Goal: Task Accomplishment & Management: Complete application form

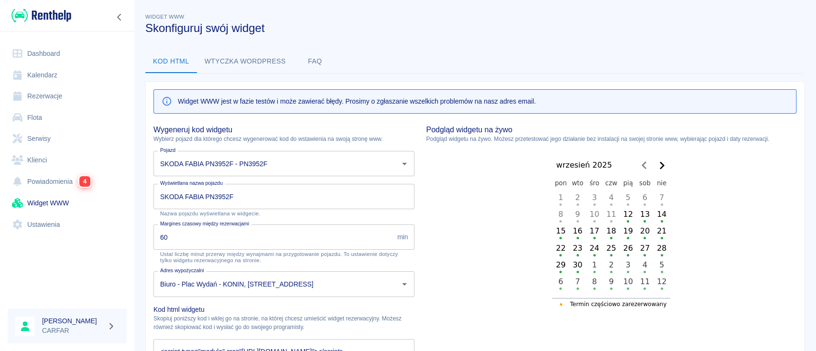
scroll to position [64, 0]
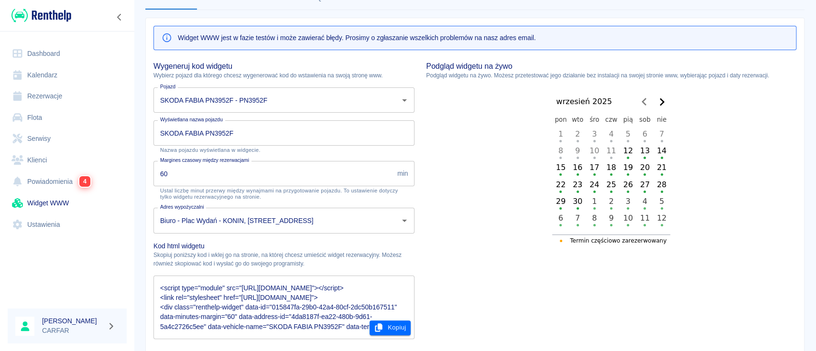
click at [57, 11] on img at bounding box center [41, 16] width 60 height 16
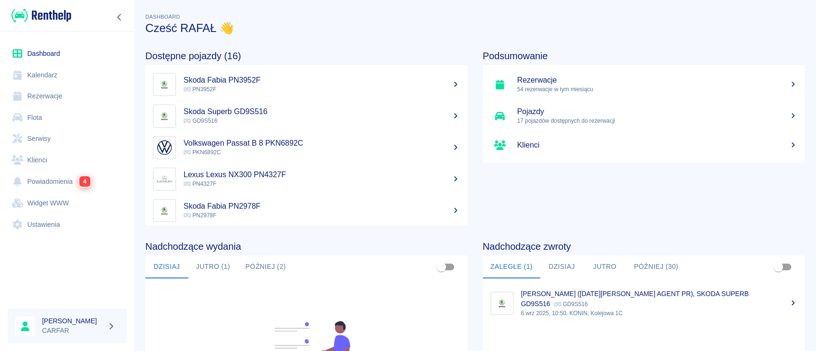
click at [59, 98] on link "Rezerwacje" at bounding box center [67, 97] width 119 height 22
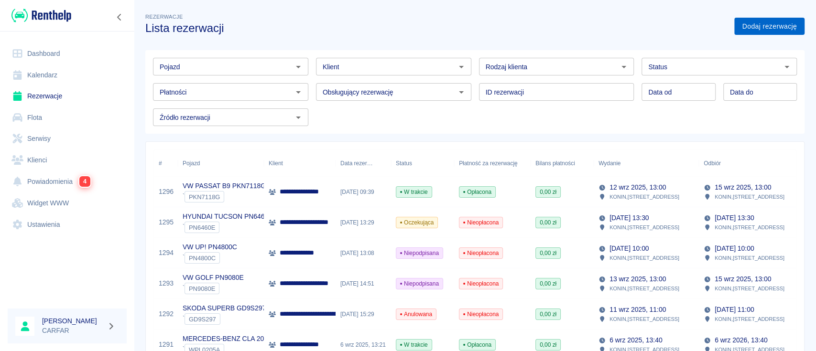
click at [771, 22] on link "Dodaj rezerwację" at bounding box center [770, 27] width 70 height 18
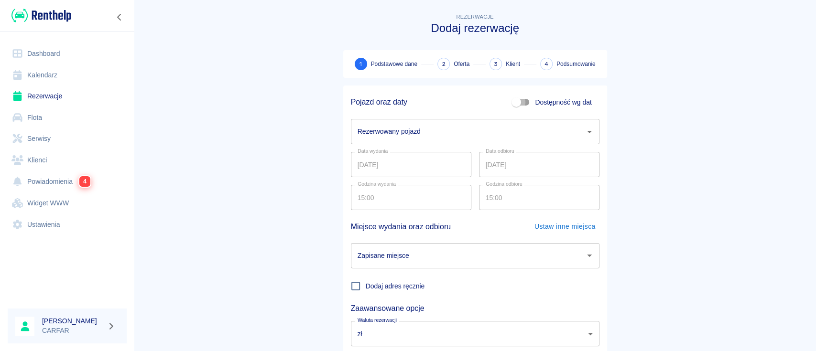
click at [520, 103] on input "Dostępność wg dat" at bounding box center [516, 102] width 55 height 18
checkbox input "true"
click at [432, 133] on input "[DATE]" at bounding box center [411, 131] width 121 height 25
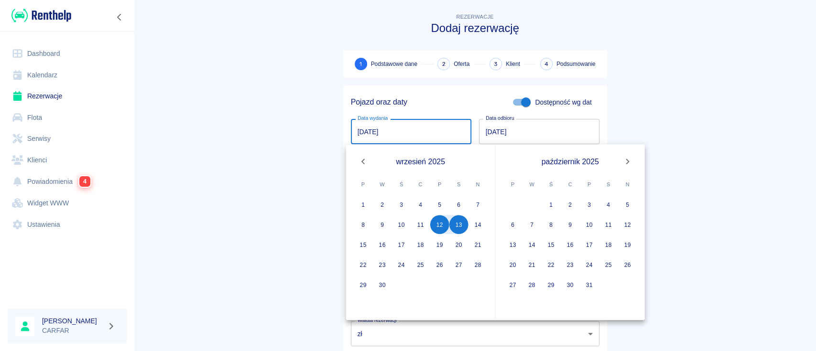
click at [562, 132] on input "[DATE]" at bounding box center [539, 131] width 121 height 25
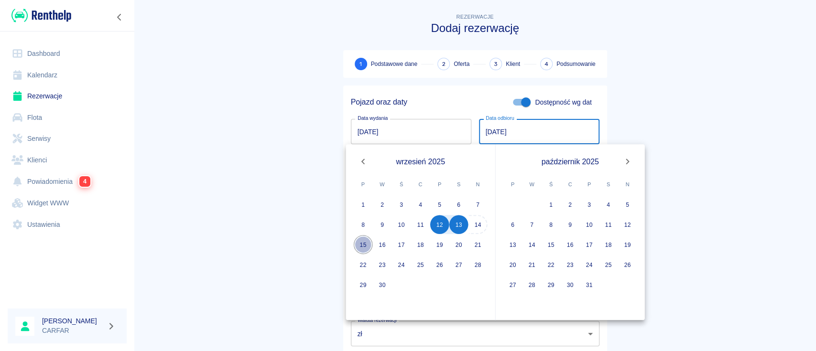
click at [365, 248] on button "15" at bounding box center [363, 244] width 19 height 19
type input "[DATE]"
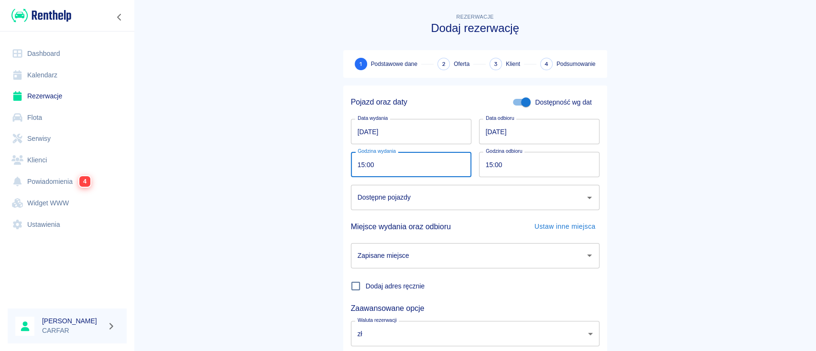
click at [421, 163] on input "15:00" at bounding box center [408, 164] width 114 height 25
type input "14:20"
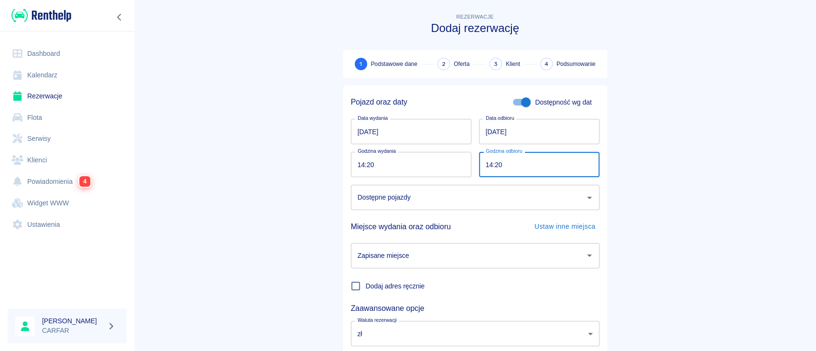
click at [535, 208] on div "Dostępne pojazdy" at bounding box center [475, 197] width 249 height 25
type input "14:20"
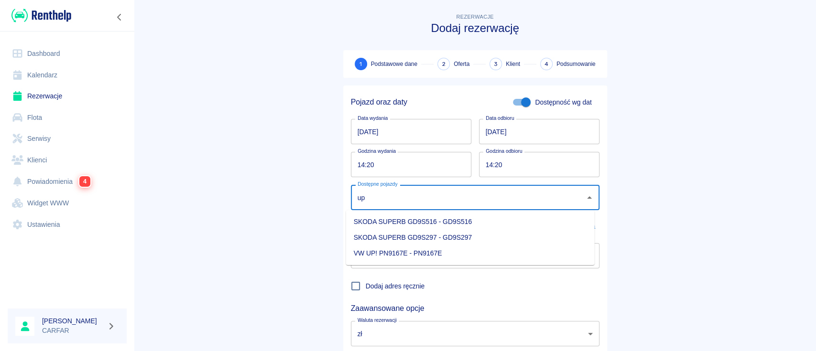
click at [432, 254] on li "VW UP! PN9167E - PN9167E" at bounding box center [470, 254] width 249 height 16
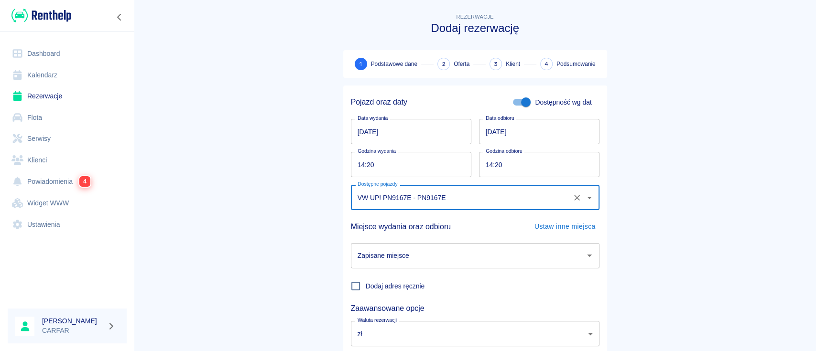
type input "VW UP! PN9167E - PN9167E"
click at [664, 253] on main "Rezerwacje Dodaj rezerwację 1 Podstawowe dane 2 Oferta 3 Klient 4 Podsumowanie …" at bounding box center [475, 199] width 682 height 376
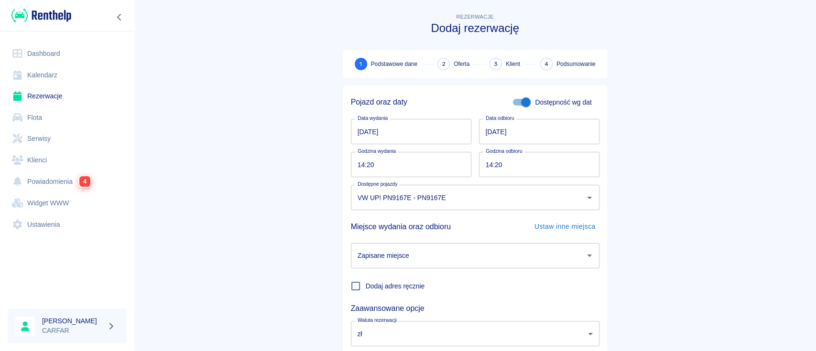
scroll to position [63, 0]
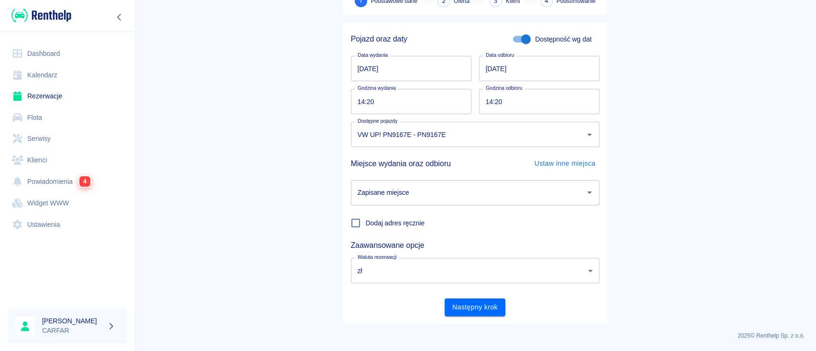
click at [518, 199] on input "Zapisane miejsce" at bounding box center [468, 193] width 226 height 17
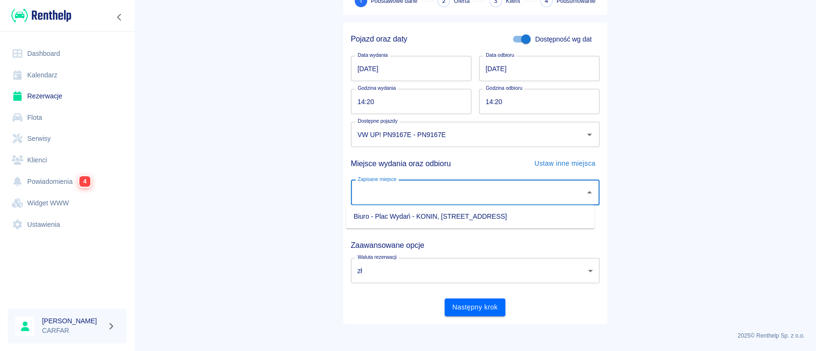
click at [513, 217] on li "Biuro - Plac Wydań - KONIN, [STREET_ADDRESS]" at bounding box center [470, 217] width 249 height 16
type input "Biuro - Plac Wydań - KONIN, [STREET_ADDRESS]"
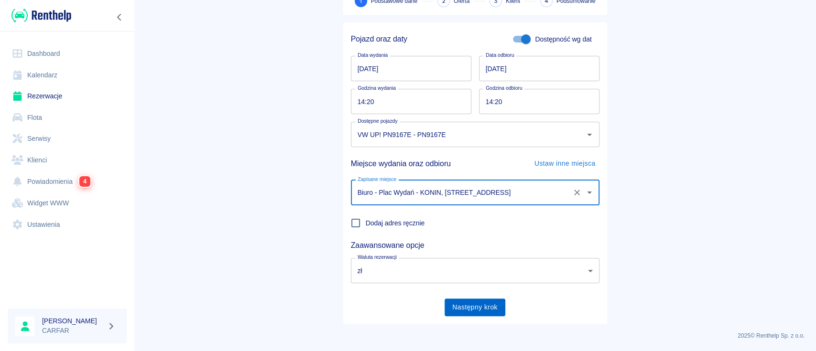
click at [467, 303] on button "Następny krok" at bounding box center [475, 308] width 61 height 18
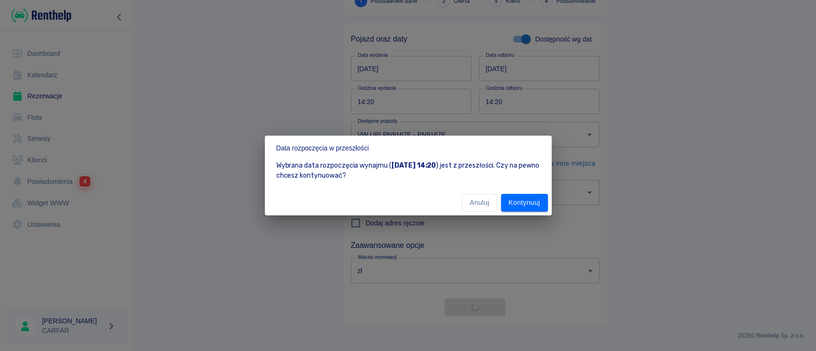
click at [460, 197] on div "Anuluj Kontynuuj" at bounding box center [408, 202] width 287 height 25
click at [474, 207] on button "Anuluj" at bounding box center [479, 203] width 35 height 18
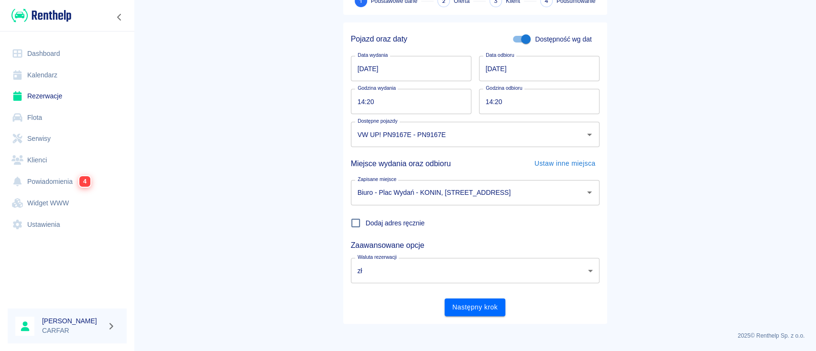
click at [408, 99] on input "14:20" at bounding box center [408, 101] width 114 height 25
click at [390, 100] on input "14:20" at bounding box center [408, 101] width 114 height 25
click at [375, 100] on input "14:20" at bounding box center [408, 101] width 114 height 25
type input "14:25"
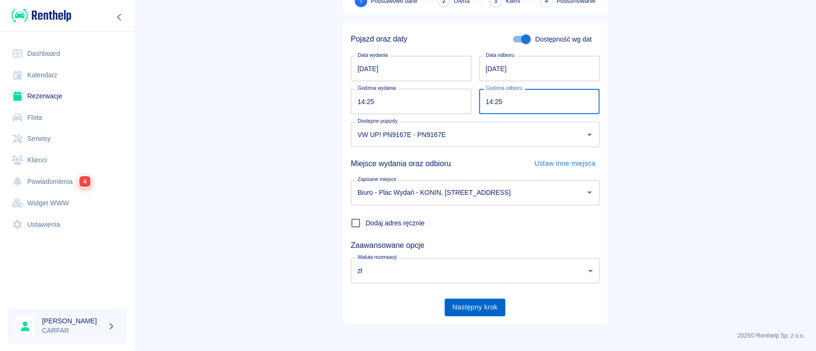
click at [464, 307] on button "Następny krok" at bounding box center [475, 308] width 61 height 18
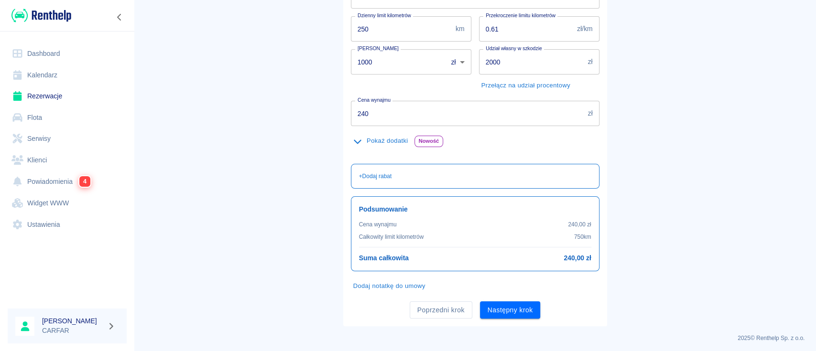
scroll to position [162, 0]
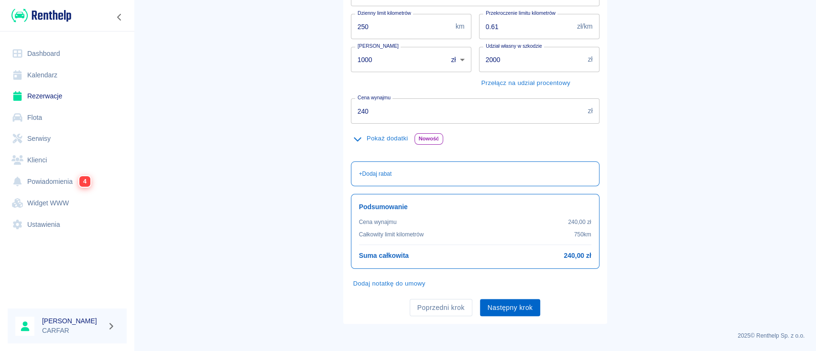
click at [522, 309] on button "Następny krok" at bounding box center [510, 308] width 61 height 18
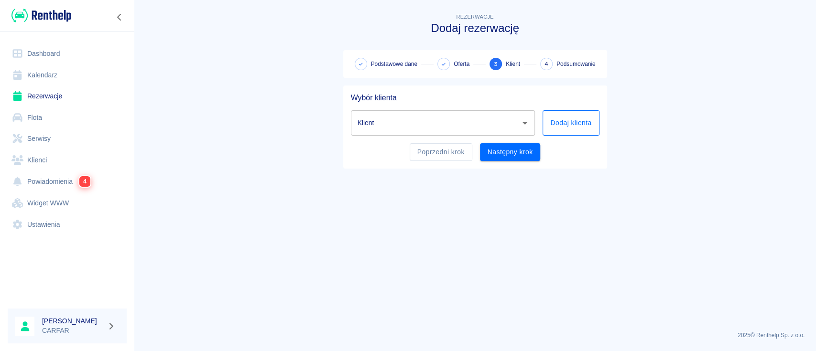
click at [559, 129] on button "Dodaj klienta" at bounding box center [571, 122] width 56 height 25
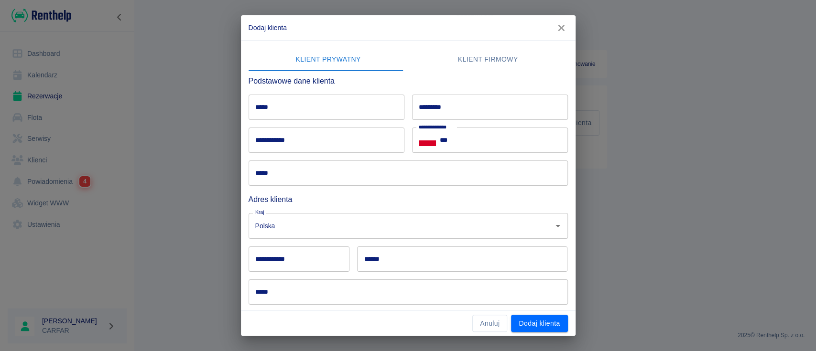
click at [294, 110] on input "*****" at bounding box center [327, 107] width 156 height 25
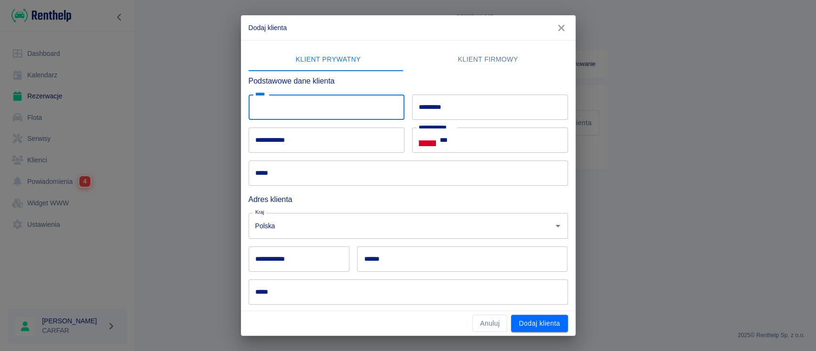
type input "*"
type input "**********"
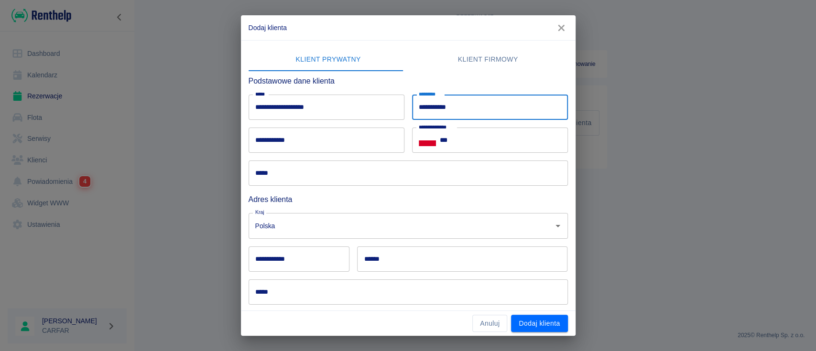
type input "**********"
click at [297, 173] on input "*****" at bounding box center [408, 173] width 319 height 25
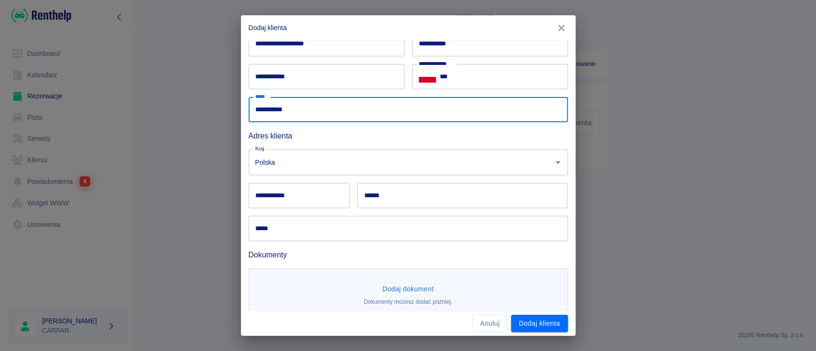
scroll to position [79, 0]
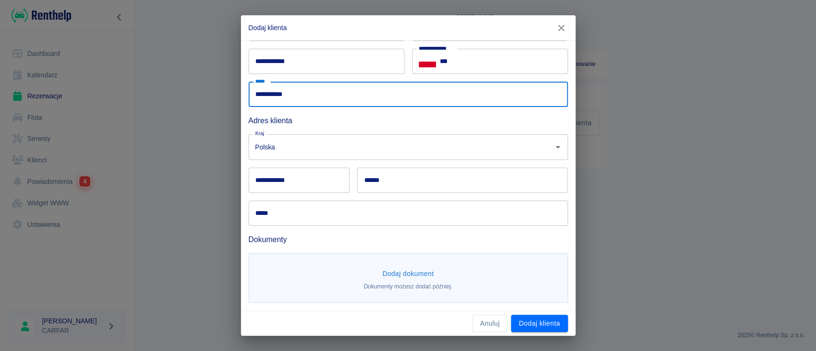
type input "**********"
click at [410, 272] on button "Dodaj dokument" at bounding box center [408, 274] width 59 height 18
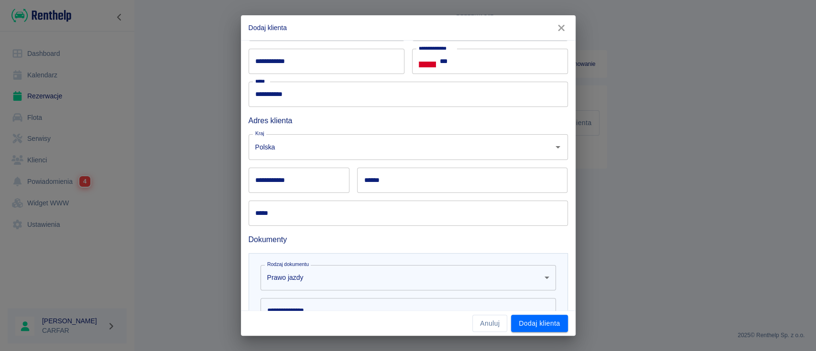
scroll to position [218, 0]
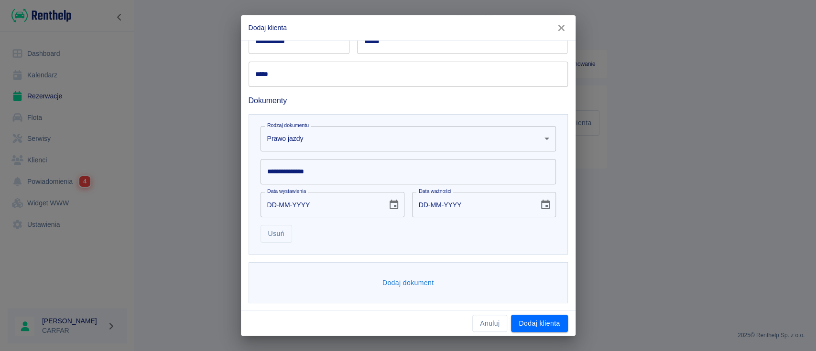
click at [421, 280] on button "Dodaj dokument" at bounding box center [408, 283] width 59 height 18
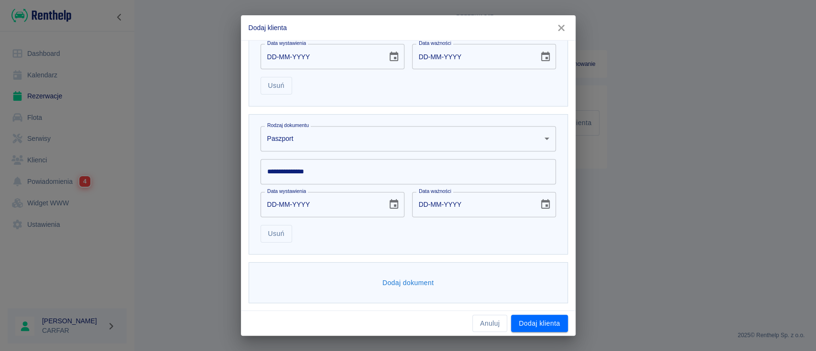
scroll to position [239, 0]
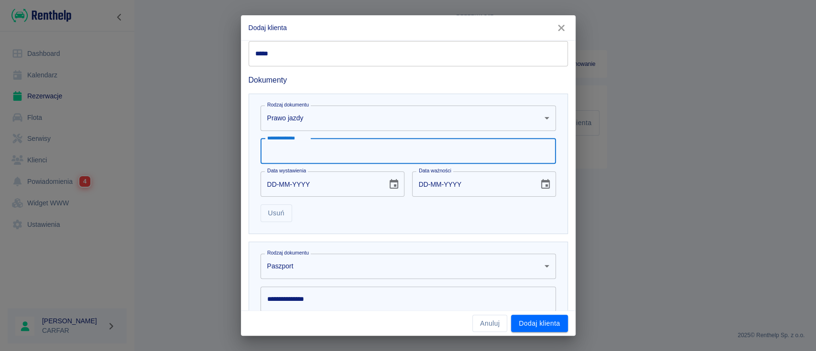
click at [335, 158] on input "**********" at bounding box center [409, 151] width 296 height 25
type input "**********"
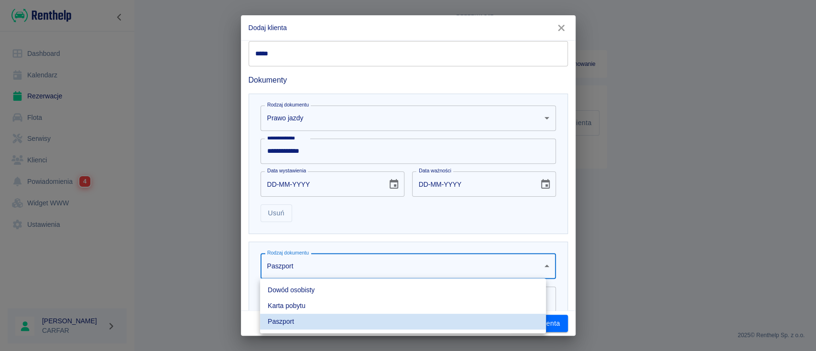
click at [329, 267] on body "**********" at bounding box center [408, 175] width 816 height 351
click at [332, 286] on li "Dowód osobisty" at bounding box center [403, 291] width 286 height 16
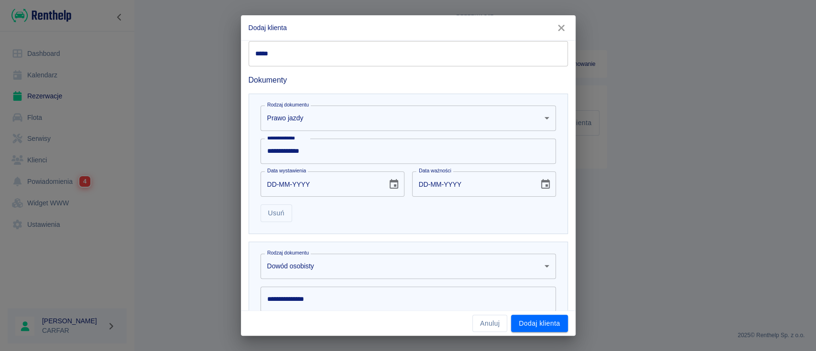
scroll to position [366, 0]
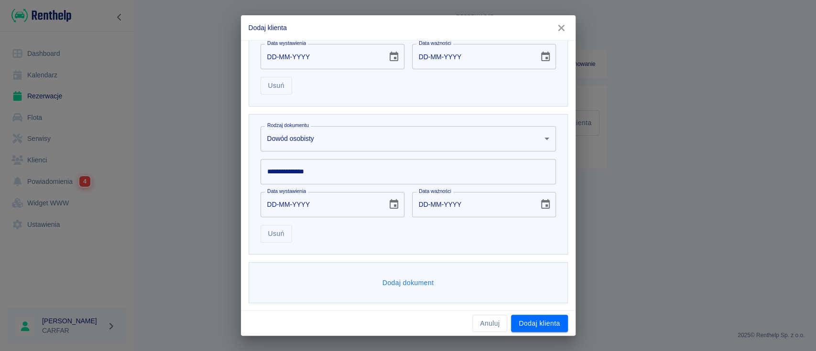
click at [331, 175] on input "**********" at bounding box center [409, 171] width 296 height 25
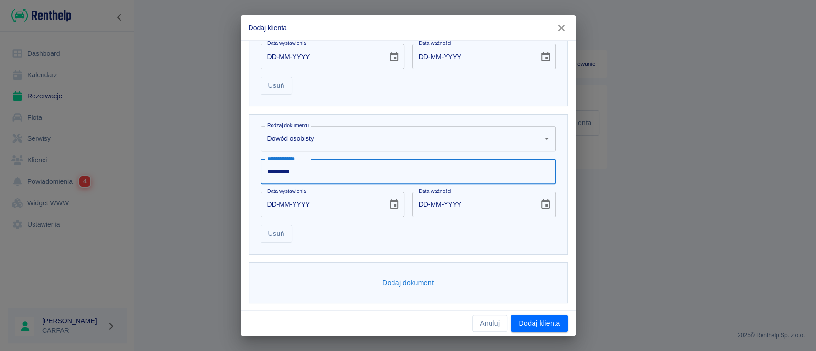
type input "*********"
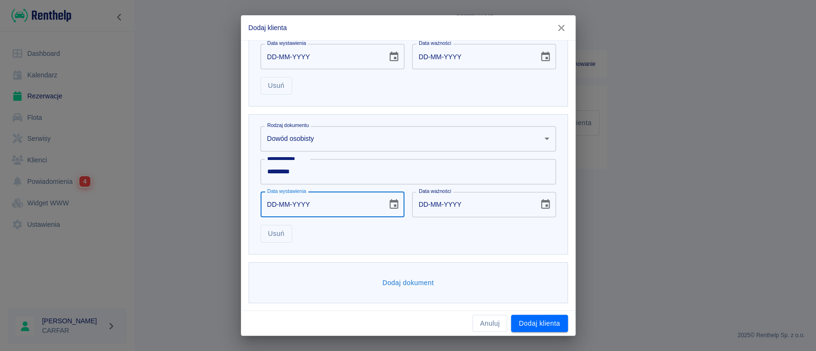
click at [327, 207] on input "DD-MM-YYYY" at bounding box center [321, 204] width 120 height 25
type input "20-04-0002"
type input "20-04-0012"
type input "20-04-0020"
type input "20-04-0030"
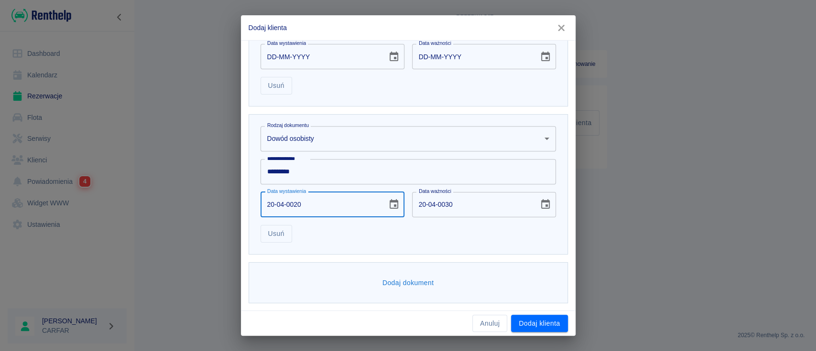
type input "20-04-0202"
type input "20-04-0212"
type input "[DATE]"
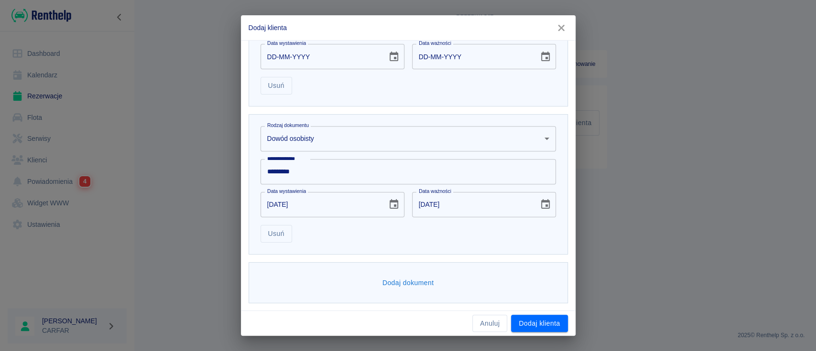
click at [455, 244] on div "**********" at bounding box center [408, 184] width 319 height 141
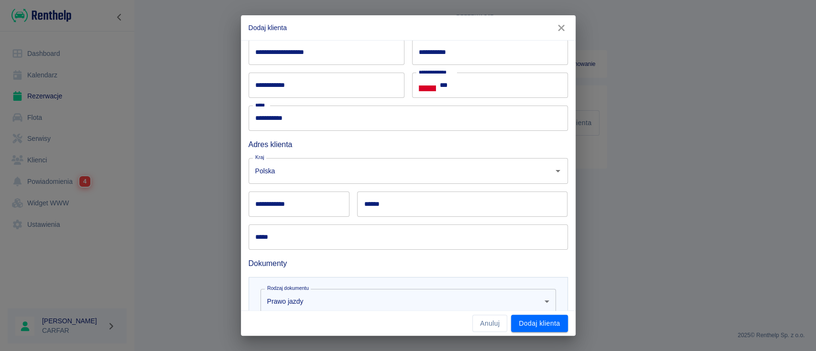
scroll to position [0, 0]
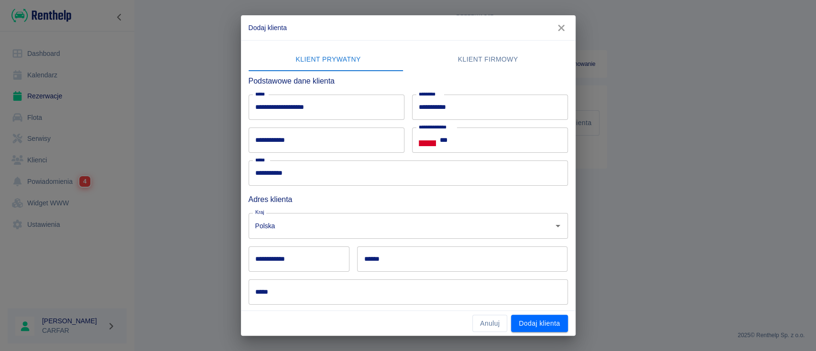
click at [501, 137] on input "***" at bounding box center [504, 140] width 128 height 25
type input "**********"
click at [360, 142] on input "**********" at bounding box center [327, 140] width 156 height 25
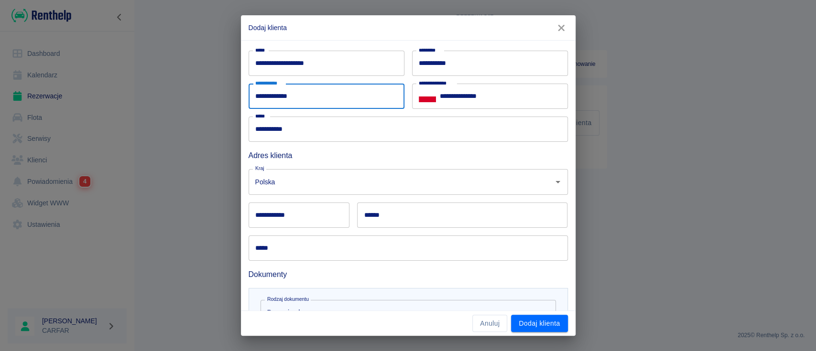
scroll to position [64, 0]
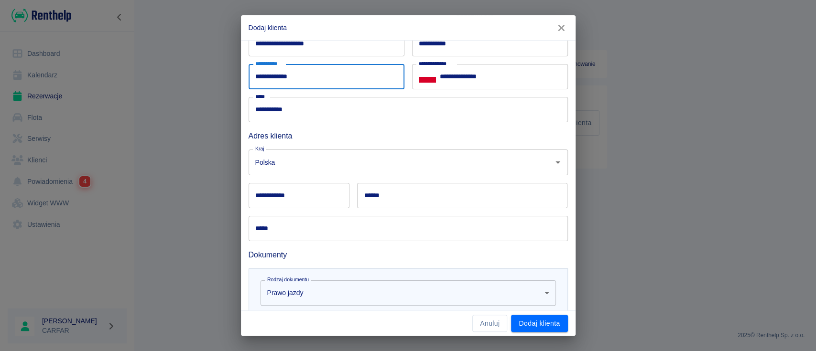
type input "**********"
click at [278, 191] on div "**********" at bounding box center [299, 195] width 101 height 25
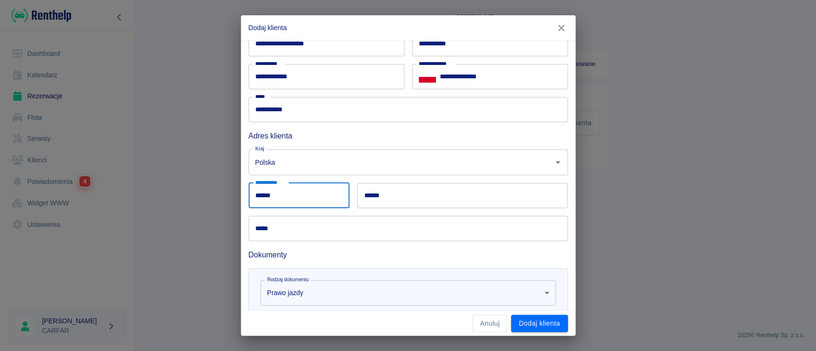
type input "******"
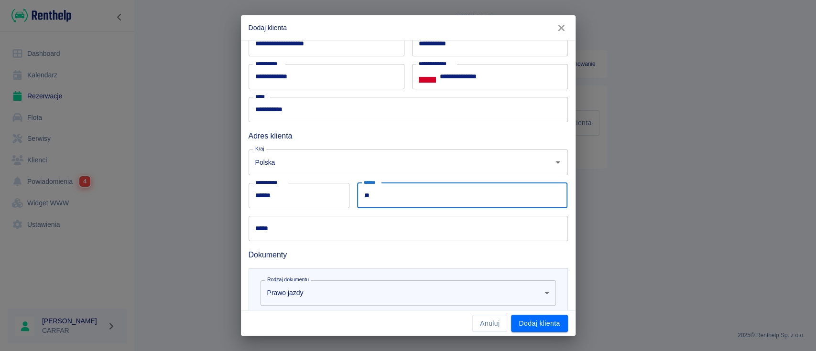
type input "*"
type input "*****"
click at [282, 233] on input "*****" at bounding box center [408, 228] width 319 height 25
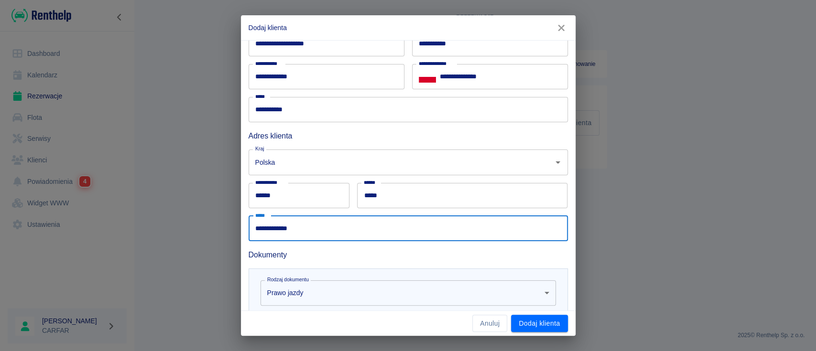
drag, startPoint x: 324, startPoint y: 229, endPoint x: 186, endPoint y: 216, distance: 138.4
click at [186, 216] on div "**********" at bounding box center [408, 175] width 816 height 351
type input "**********"
click at [366, 106] on input "**********" at bounding box center [408, 109] width 319 height 25
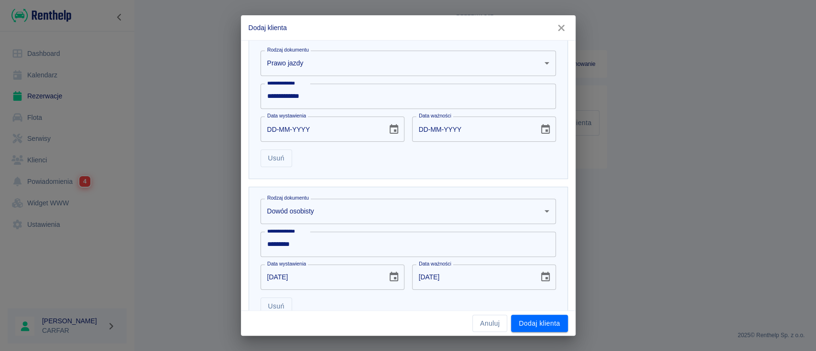
scroll to position [366, 0]
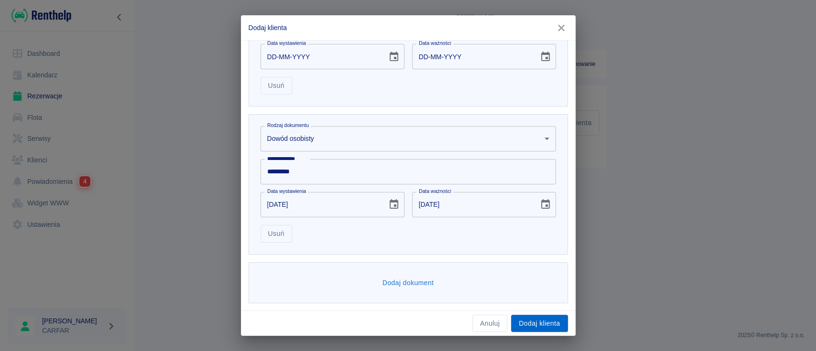
click at [542, 319] on button "Dodaj klienta" at bounding box center [539, 324] width 56 height 18
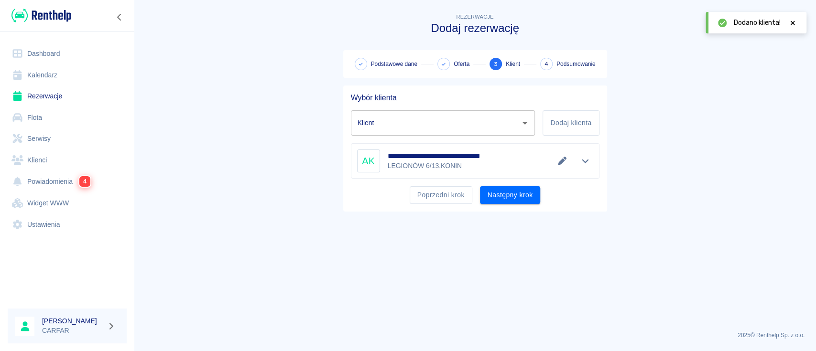
type input "[PERSON_NAME] ([PHONE_NUMBER])"
click at [504, 197] on button "Następny krok" at bounding box center [510, 195] width 61 height 18
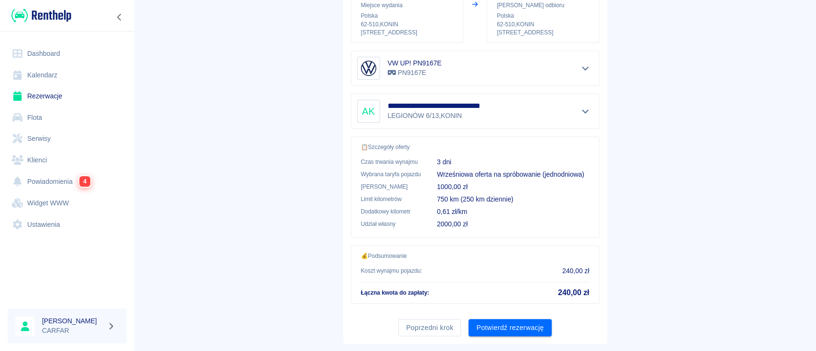
scroll to position [164, 0]
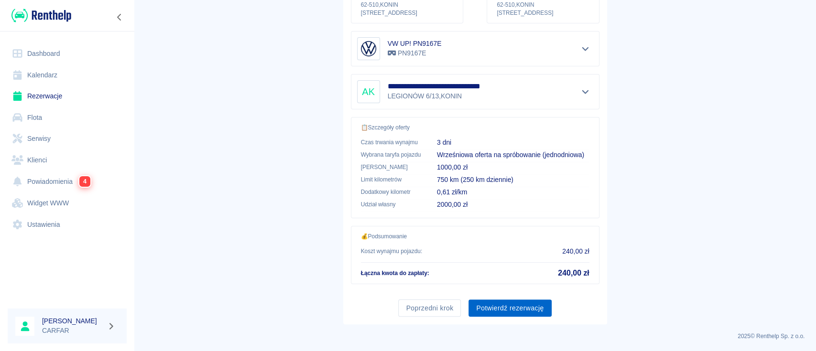
click at [516, 310] on button "Potwierdź rezerwację" at bounding box center [510, 309] width 83 height 18
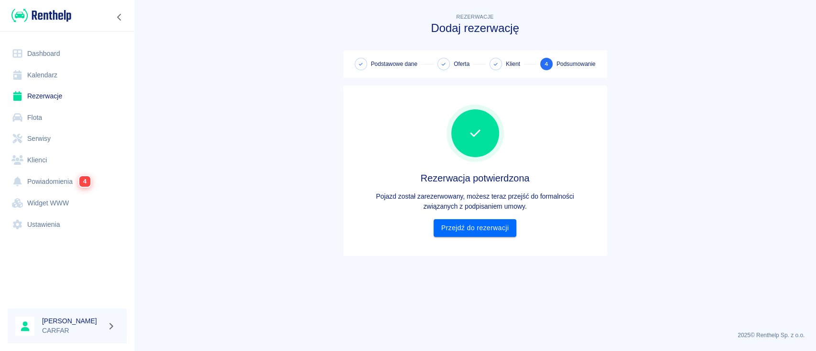
scroll to position [0, 0]
click at [484, 227] on link "Przejdź do rezerwacji" at bounding box center [475, 228] width 83 height 18
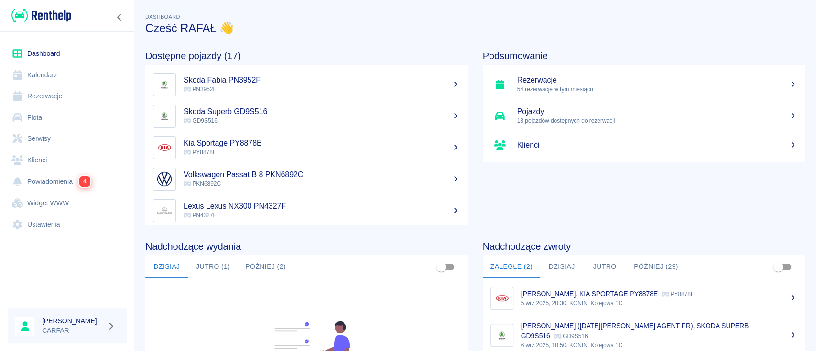
click at [54, 161] on link "Klienci" at bounding box center [67, 161] width 119 height 22
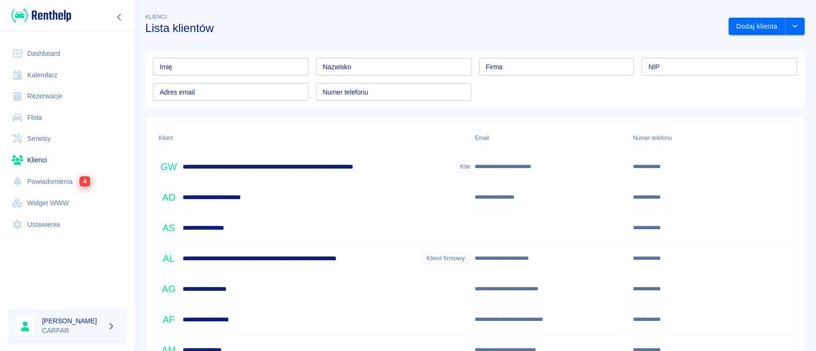
click at [273, 69] on input "Imię" at bounding box center [230, 67] width 155 height 18
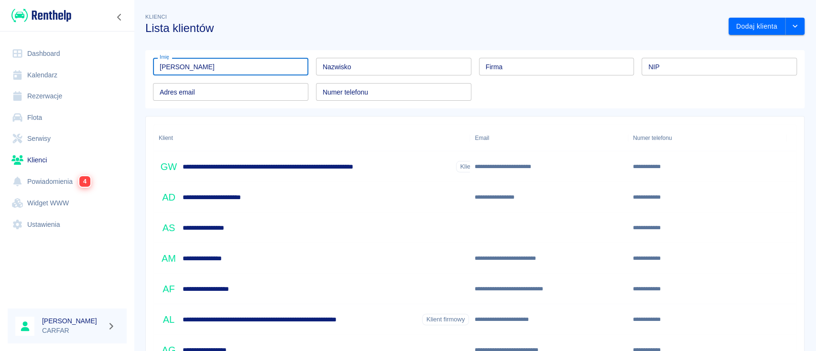
type input "alicja"
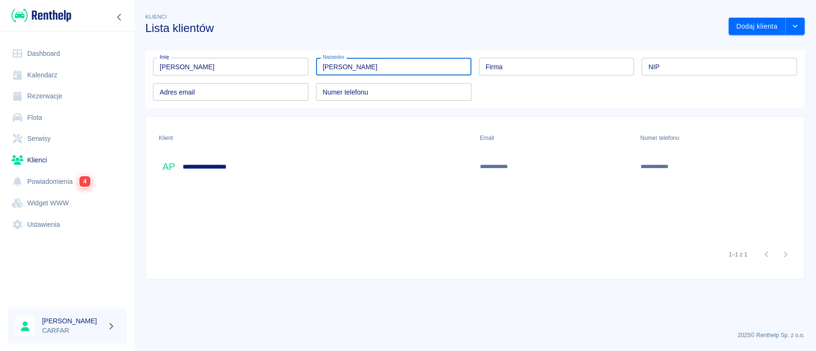
type input "prokopowicz"
click at [319, 175] on div "**********" at bounding box center [314, 167] width 321 height 31
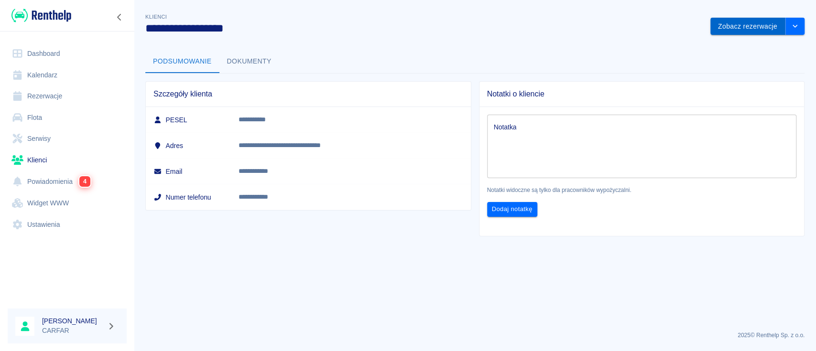
click at [757, 33] on button "Zobacz rezerwacje" at bounding box center [748, 27] width 75 height 18
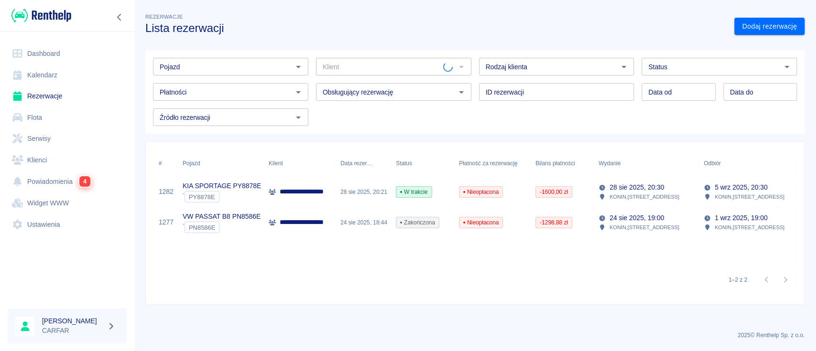
type input "Alicja Prokopowicz (+48784002061)"
click at [326, 186] on div "**********" at bounding box center [300, 192] width 72 height 31
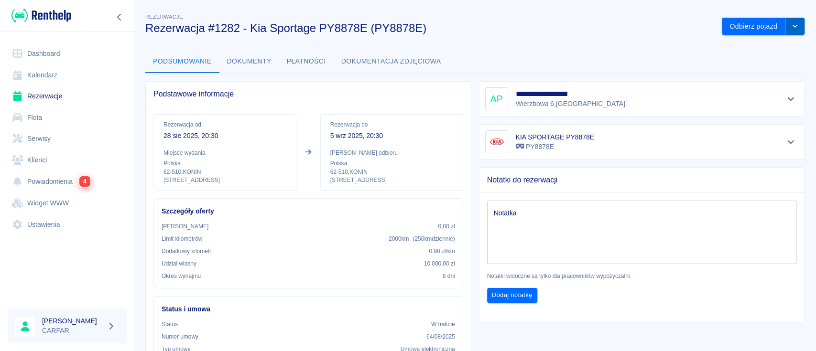
click at [787, 29] on button "drop-down" at bounding box center [795, 27] width 19 height 18
click at [746, 40] on li "Przedłuż rezerwację" at bounding box center [753, 47] width 81 height 16
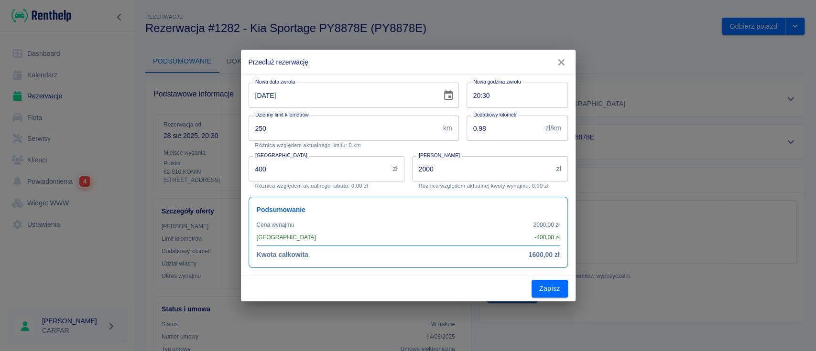
click at [259, 97] on input "05-09-2025" at bounding box center [342, 95] width 186 height 25
type input "12-09-2025"
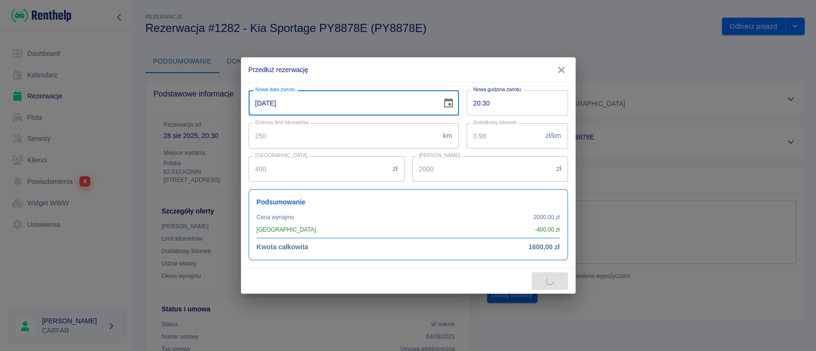
type input "3750"
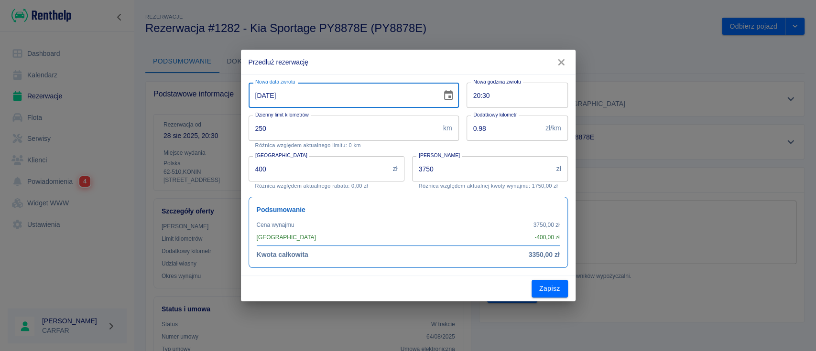
type input "12-09-2025"
click at [477, 97] on input "20:30" at bounding box center [514, 95] width 95 height 25
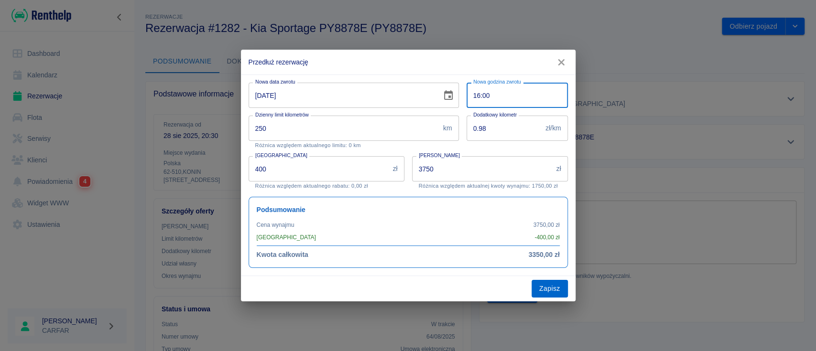
type input "16:00"
click at [551, 289] on button "Zapisz" at bounding box center [550, 289] width 36 height 18
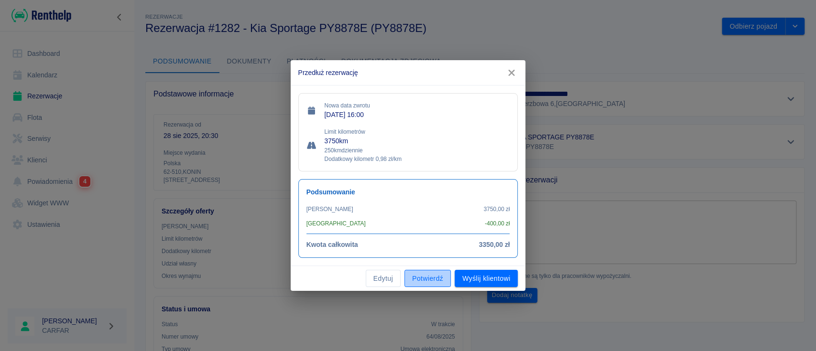
click at [428, 279] on button "Potwierdź" at bounding box center [428, 279] width 46 height 18
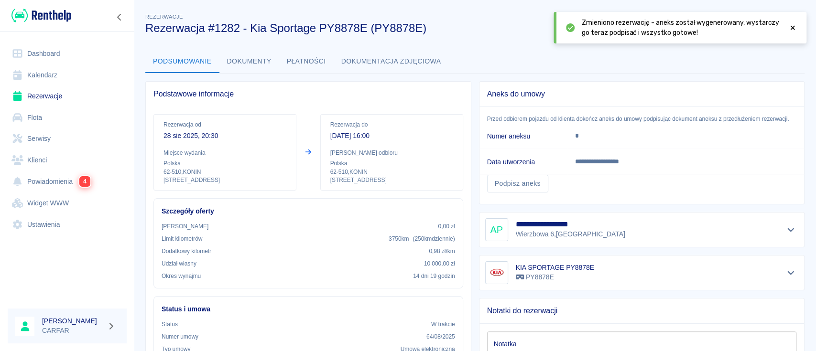
click at [795, 29] on icon at bounding box center [793, 27] width 9 height 7
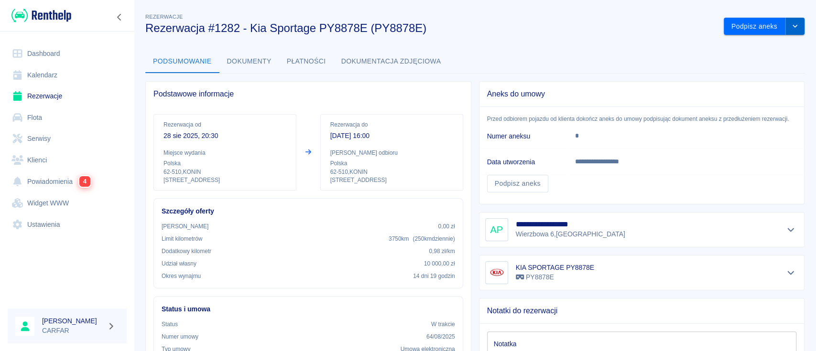
click at [791, 28] on icon "drop-down" at bounding box center [795, 26] width 8 height 6
click at [756, 48] on li "Przedłuż rezerwację" at bounding box center [754, 47] width 81 height 16
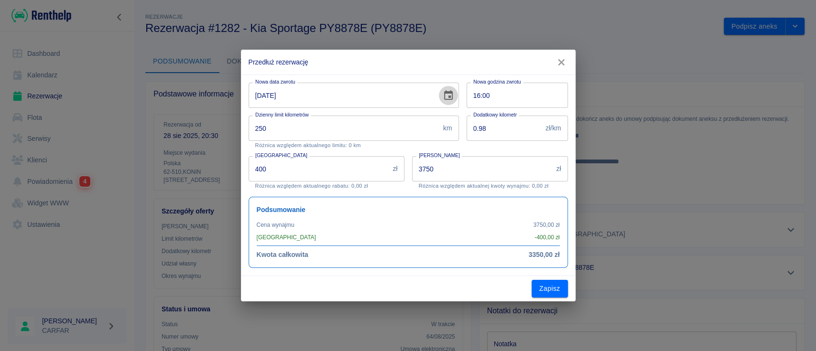
click at [448, 92] on icon "Choose date, selected date is 12 wrz 2025" at bounding box center [448, 95] width 9 height 10
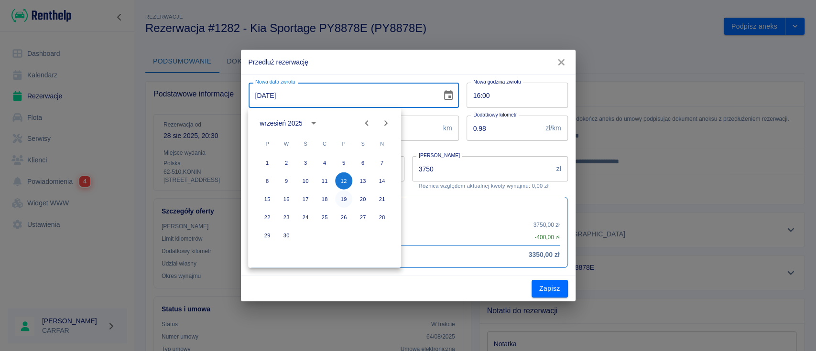
click at [343, 198] on button "19" at bounding box center [343, 199] width 17 height 17
type input "19-09-2025"
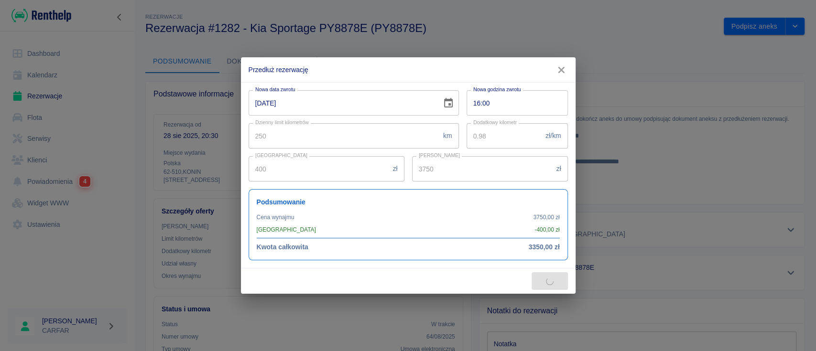
type input "5500"
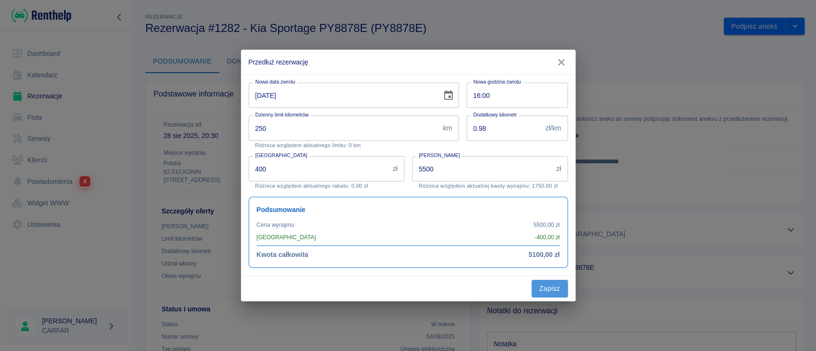
click at [543, 287] on button "Zapisz" at bounding box center [550, 289] width 36 height 18
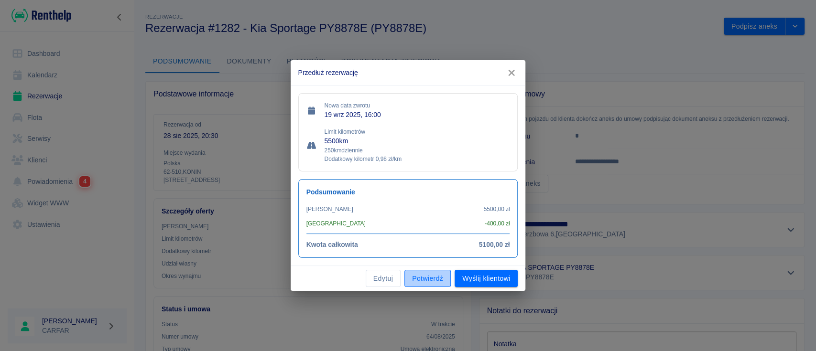
click at [418, 274] on button "Potwierdź" at bounding box center [428, 279] width 46 height 18
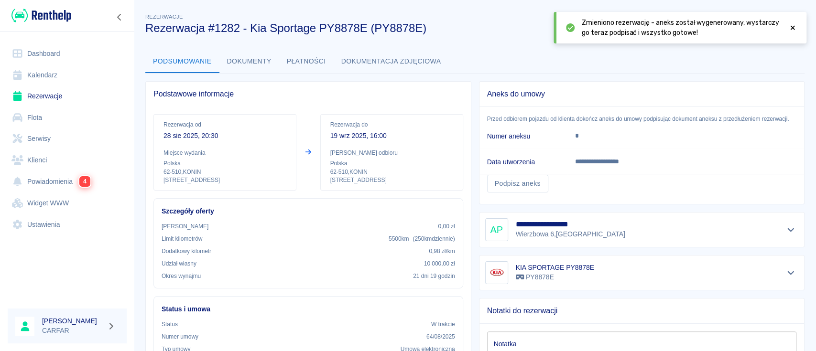
click at [795, 26] on icon at bounding box center [793, 27] width 9 height 7
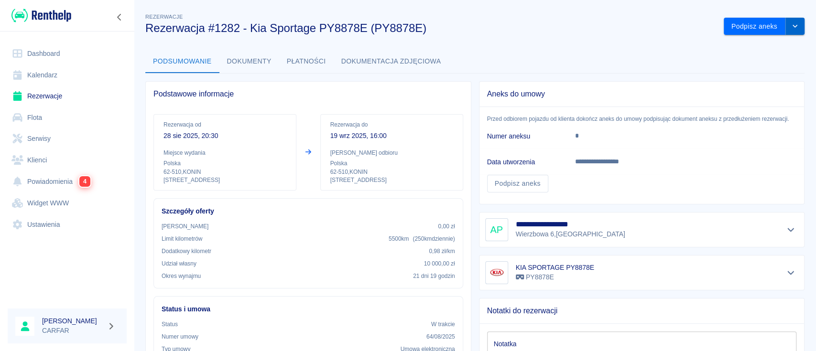
click at [793, 21] on button "drop-down" at bounding box center [795, 27] width 19 height 18
click at [600, 50] on div "Podsumowanie Dokumenty Płatności Dokumentacja zdjęciowa" at bounding box center [474, 61] width 659 height 23
click at [786, 31] on button "drop-down" at bounding box center [795, 27] width 19 height 18
click at [761, 48] on li "Przedłuż rezerwację" at bounding box center [754, 47] width 81 height 16
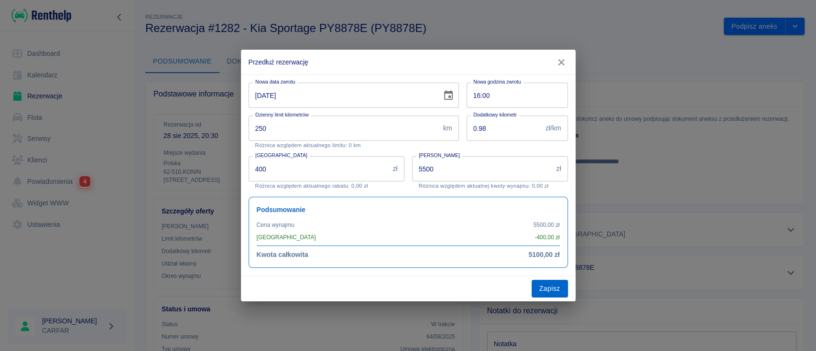
click at [549, 289] on button "Zapisz" at bounding box center [550, 289] width 36 height 18
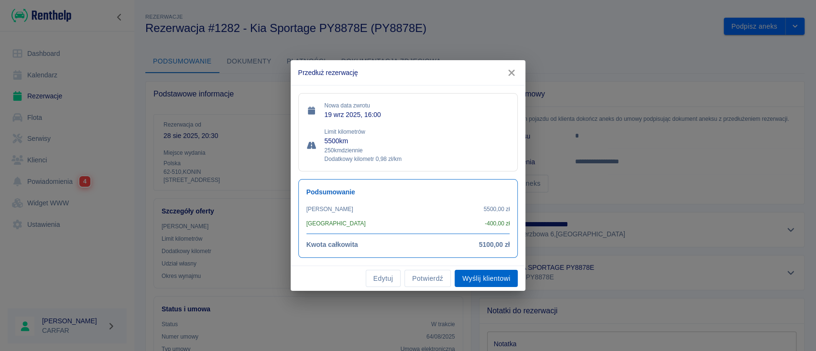
click at [492, 285] on button "Wyślij klientowi" at bounding box center [486, 279] width 63 height 18
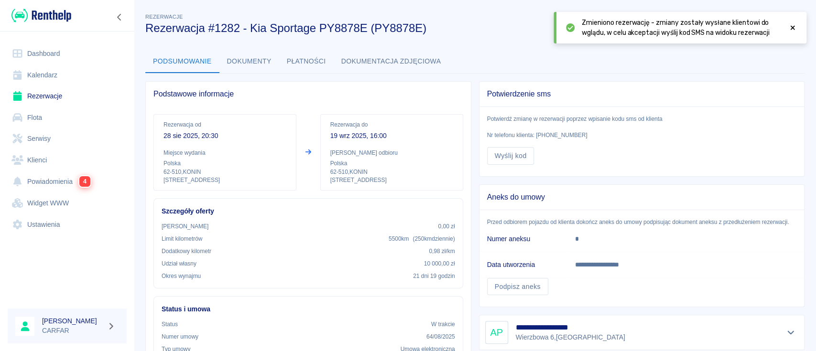
click at [793, 26] on icon at bounding box center [793, 27] width 9 height 7
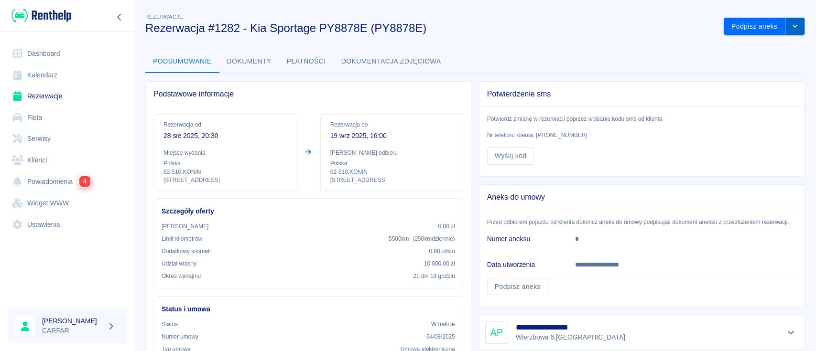
click at [789, 28] on button "drop-down" at bounding box center [795, 27] width 19 height 18
click at [754, 25] on button "Podpisz aneks" at bounding box center [755, 27] width 62 height 18
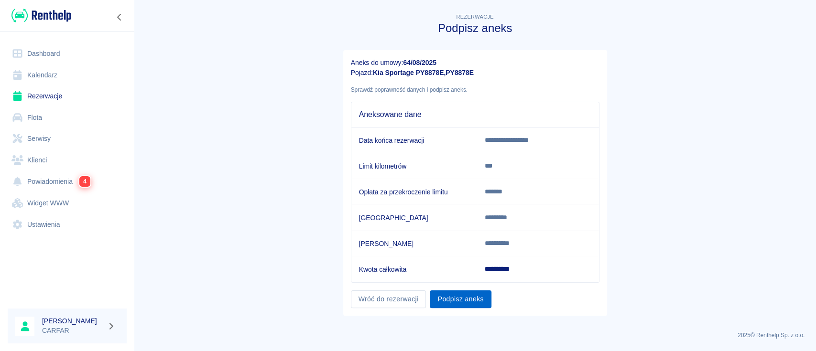
click at [455, 306] on button "Podpisz aneks" at bounding box center [460, 300] width 61 height 18
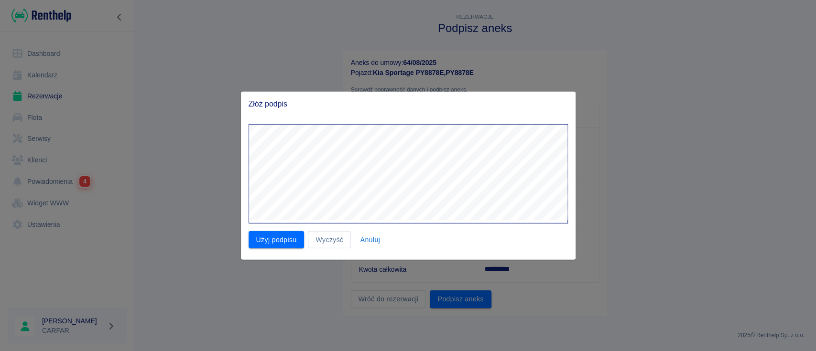
click at [279, 236] on button "Użyj podpisu" at bounding box center [277, 240] width 56 height 18
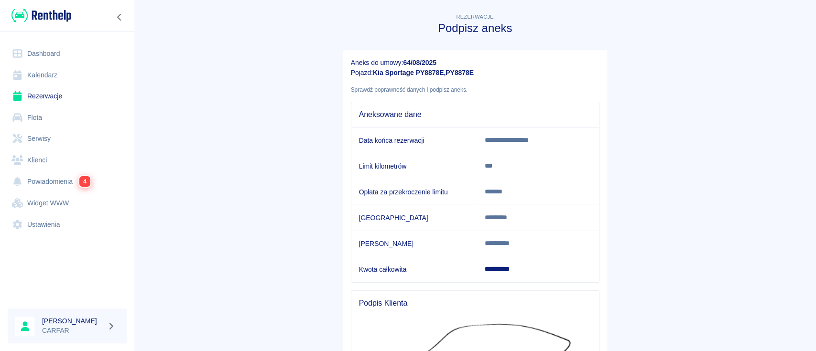
scroll to position [135, 0]
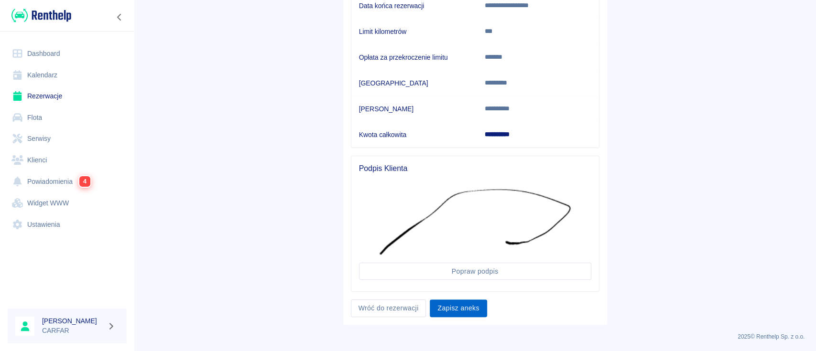
click at [459, 307] on button "Zapisz aneks" at bounding box center [458, 309] width 57 height 18
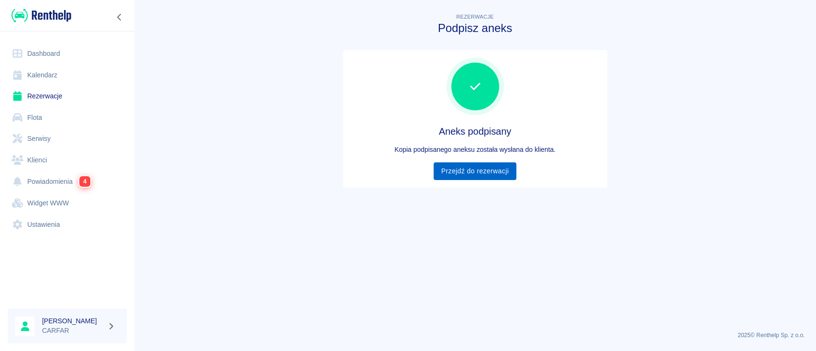
click at [509, 170] on link "Przejdź do rezerwacji" at bounding box center [475, 172] width 83 height 18
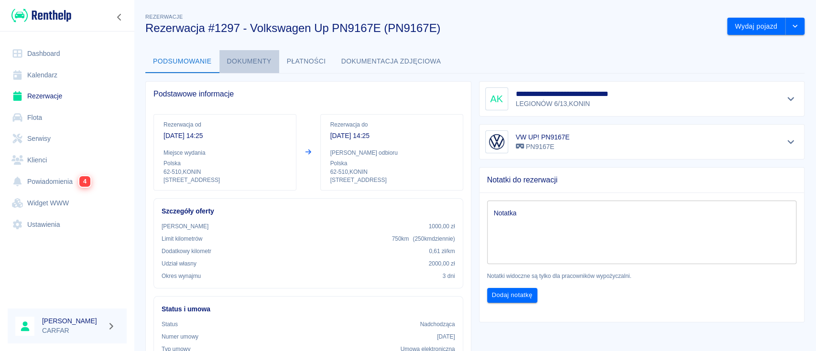
click at [252, 61] on button "Dokumenty" at bounding box center [249, 61] width 60 height 23
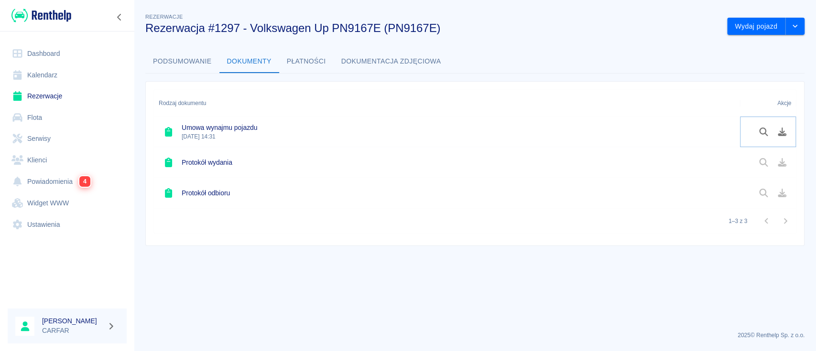
click at [779, 131] on icon "Pobierz dokument" at bounding box center [782, 132] width 9 height 9
click at [60, 179] on link "Powiadomienia 4" at bounding box center [67, 182] width 119 height 22
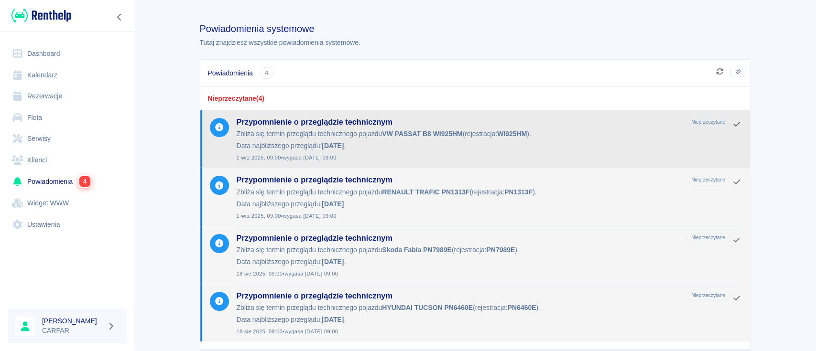
click at [431, 136] on strong "VW PASSAT B8 WI925HM" at bounding box center [422, 134] width 80 height 8
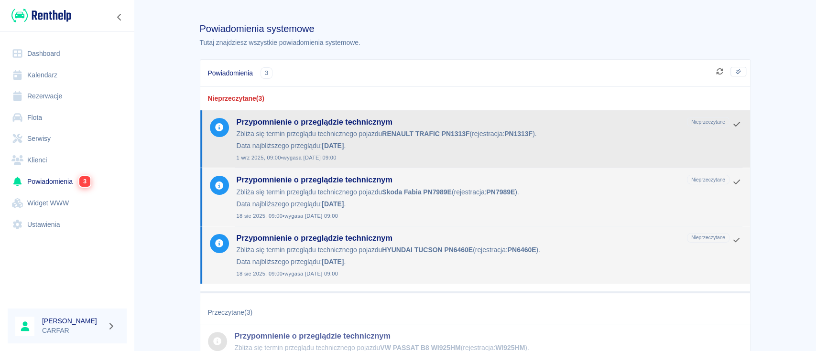
click at [424, 139] on p "Zbliża się termin przeglądu technicznego pojazdu RENAULT TRAFIC PN1313F (rejest…" at bounding box center [483, 134] width 493 height 10
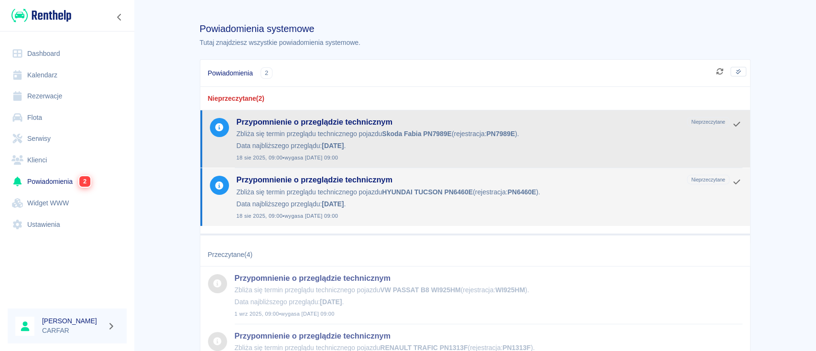
click at [439, 143] on p "Data najbliższego przeglądu: 2025-09-11 ." at bounding box center [483, 146] width 493 height 10
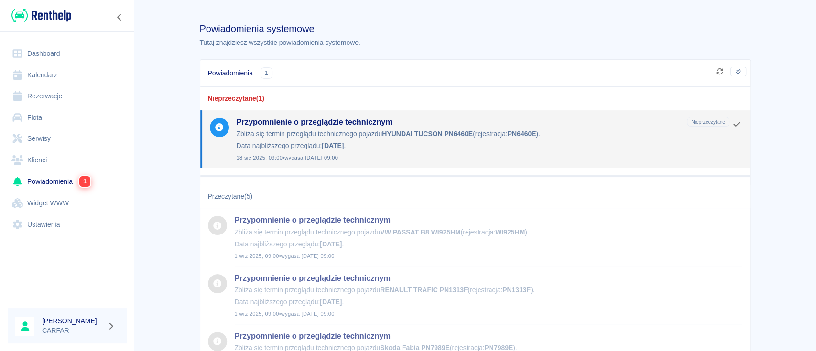
click at [439, 143] on p "Data najbliższego przeglądu: 2025-09-12 ." at bounding box center [483, 146] width 493 height 10
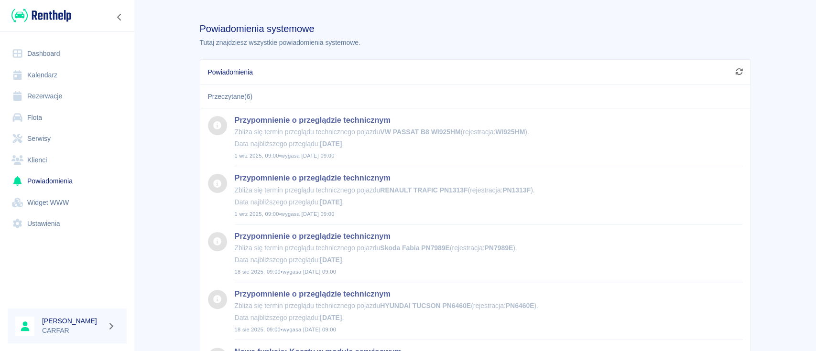
click at [47, 14] on img at bounding box center [41, 16] width 60 height 16
